Goal: Navigation & Orientation: Find specific page/section

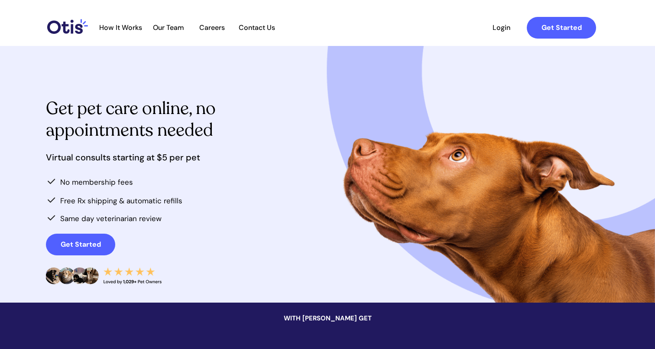
click at [174, 30] on span "Our Team" at bounding box center [168, 27] width 42 height 8
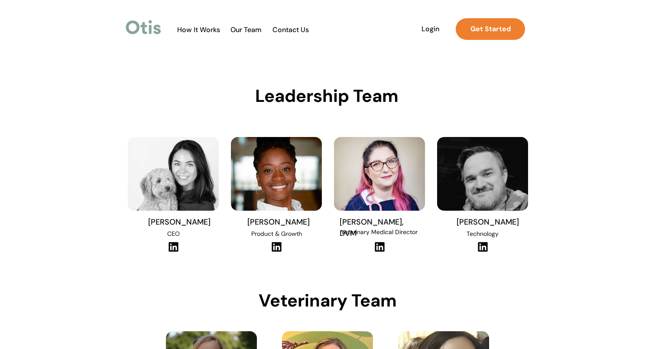
click at [144, 30] on img at bounding box center [143, 27] width 39 height 20
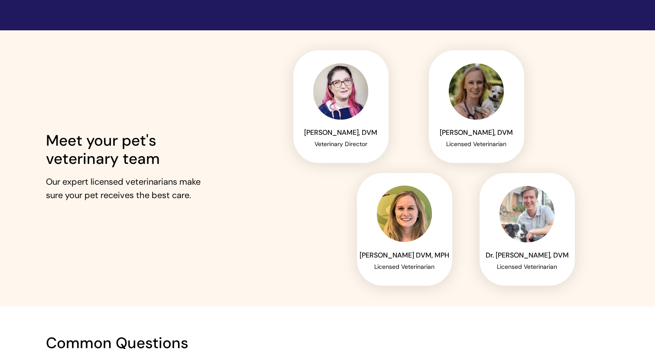
scroll to position [1218, 0]
